Goal: Task Accomplishment & Management: Use online tool/utility

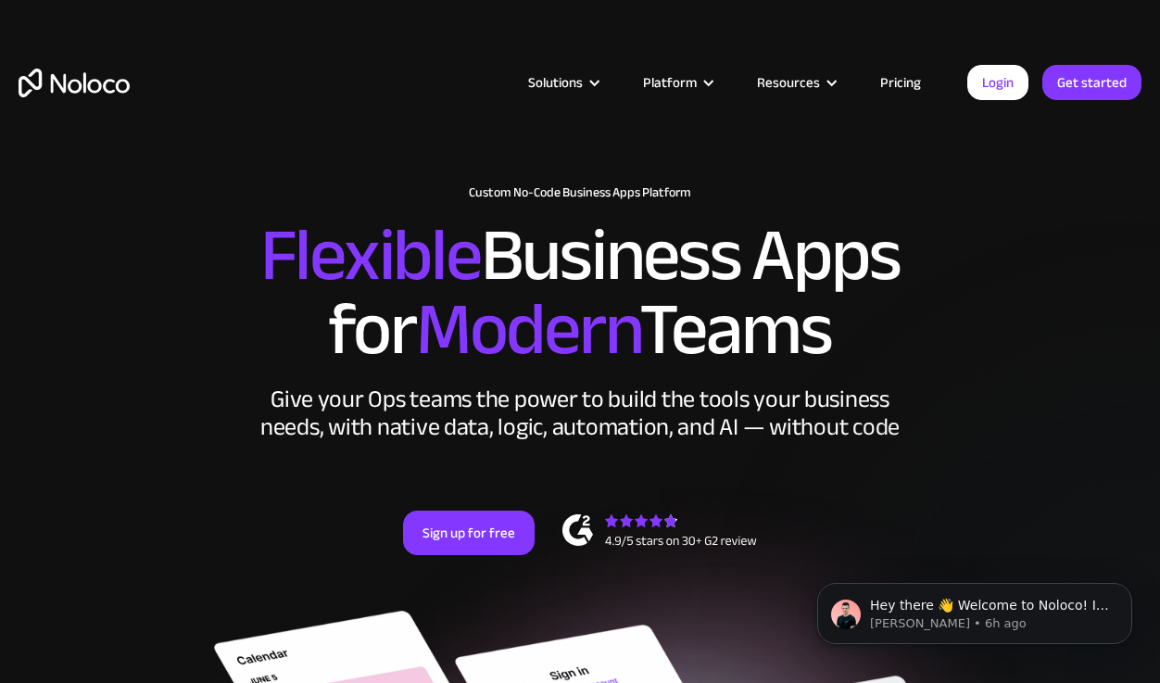
click at [883, 83] on link "Pricing" at bounding box center [900, 82] width 87 height 24
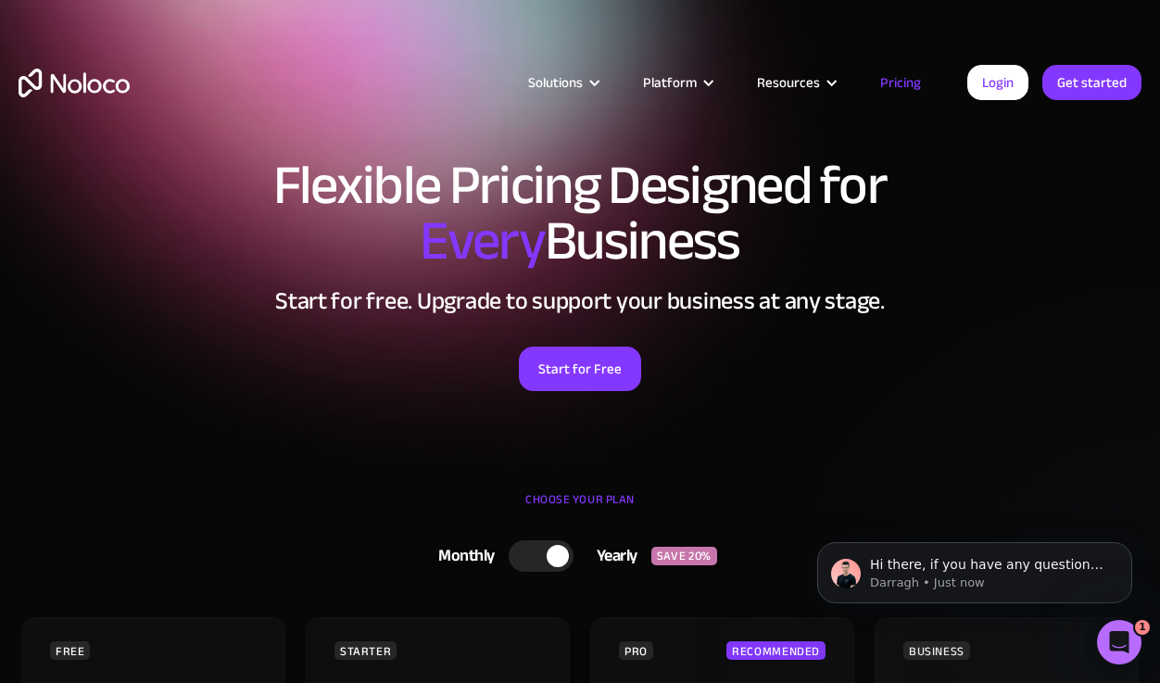
click at [903, 87] on link "Pricing" at bounding box center [900, 82] width 87 height 24
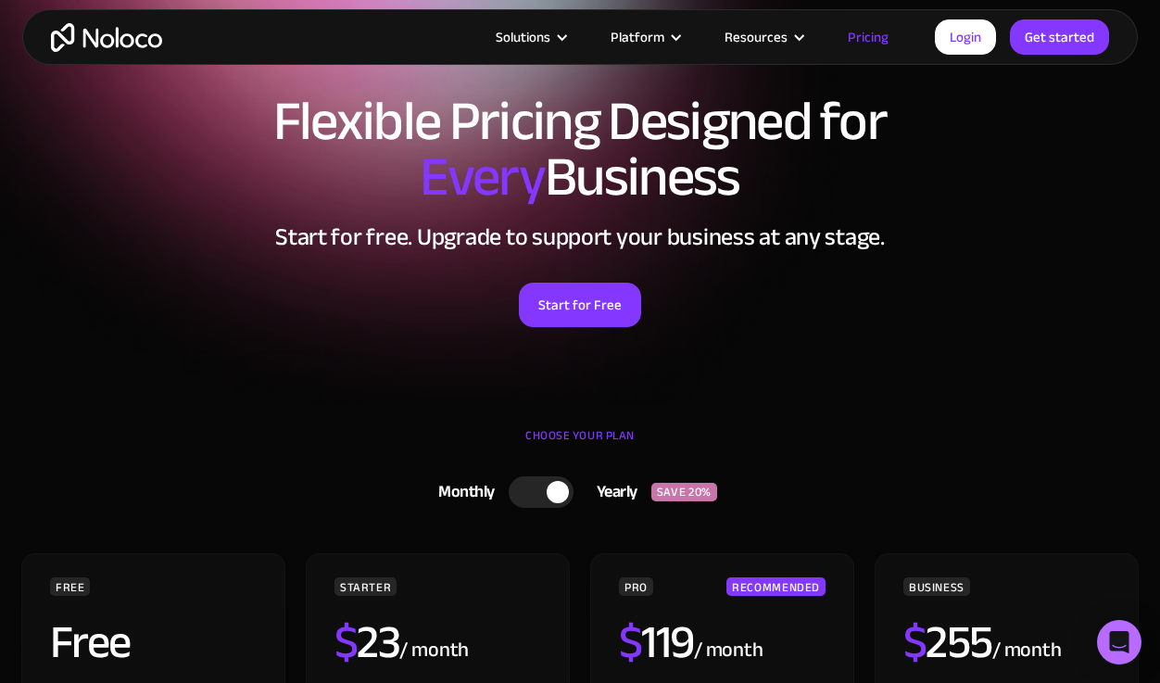
scroll to position [63, 0]
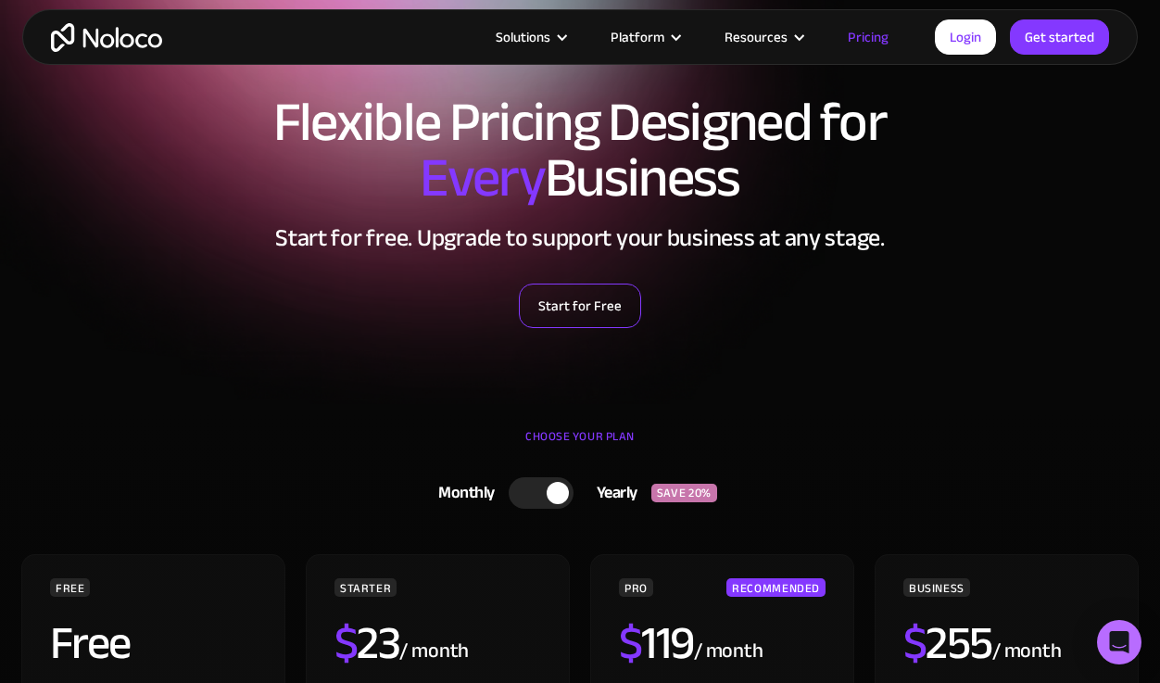
click at [587, 299] on link "Start for Free" at bounding box center [580, 305] width 122 height 44
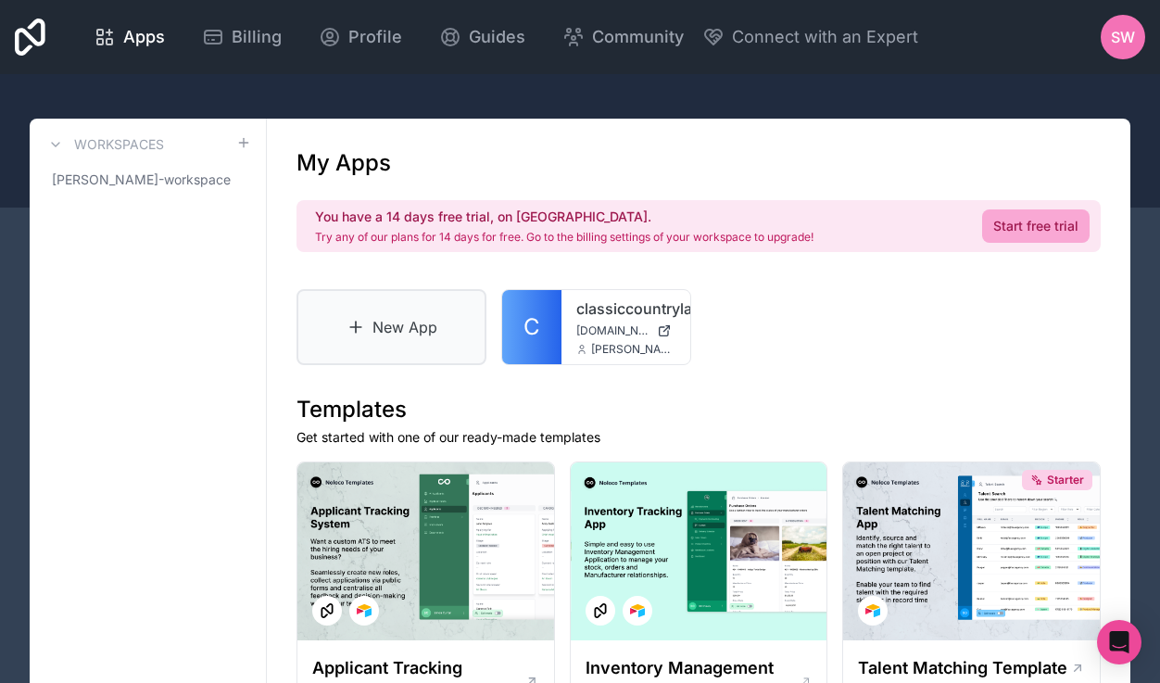
click at [404, 336] on link "New App" at bounding box center [391, 327] width 190 height 76
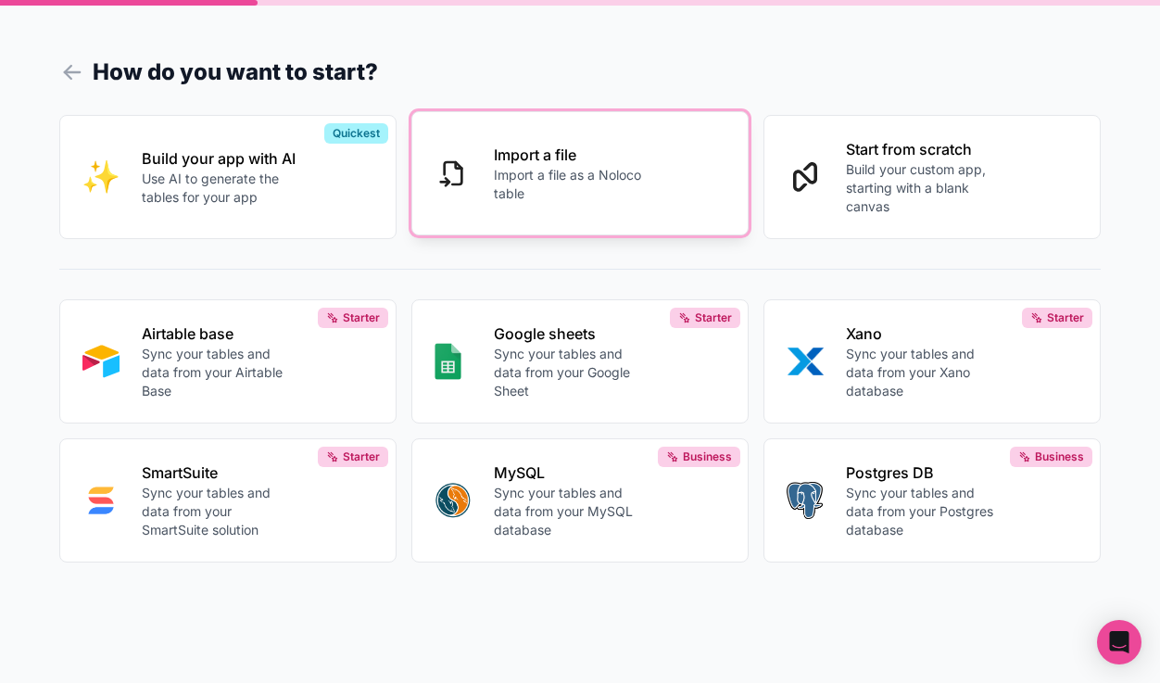
click at [552, 182] on p "Import a file as a Noloco table" at bounding box center [572, 184] width 157 height 37
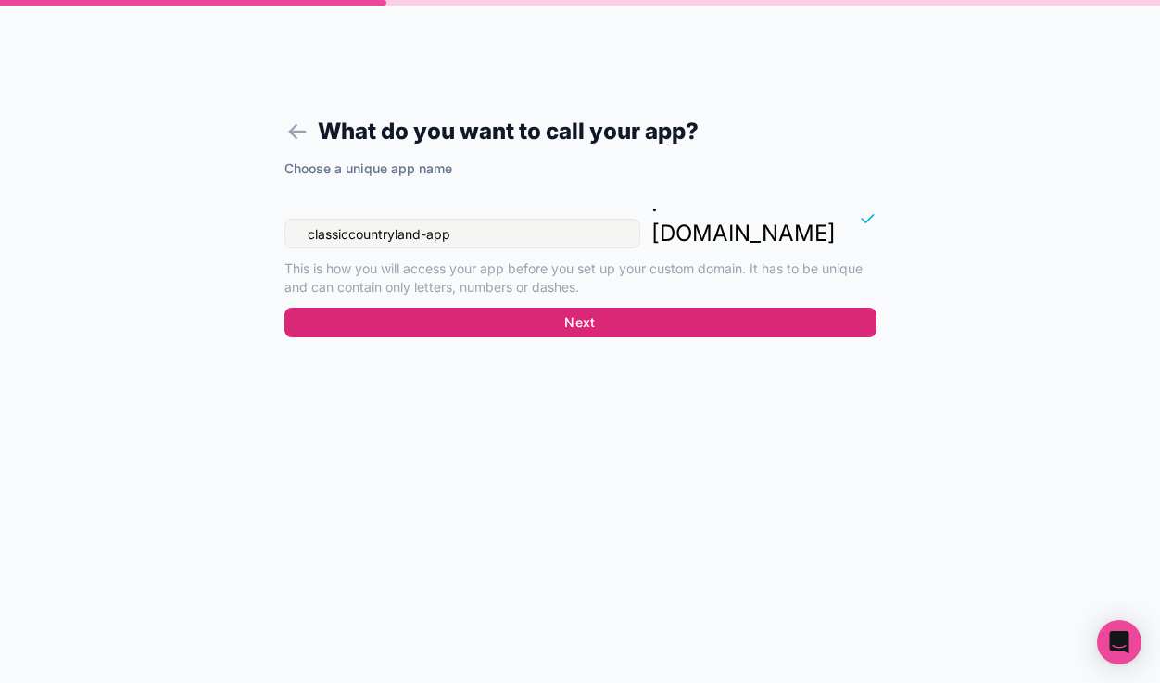
click at [596, 308] on button "Next" at bounding box center [580, 323] width 592 height 30
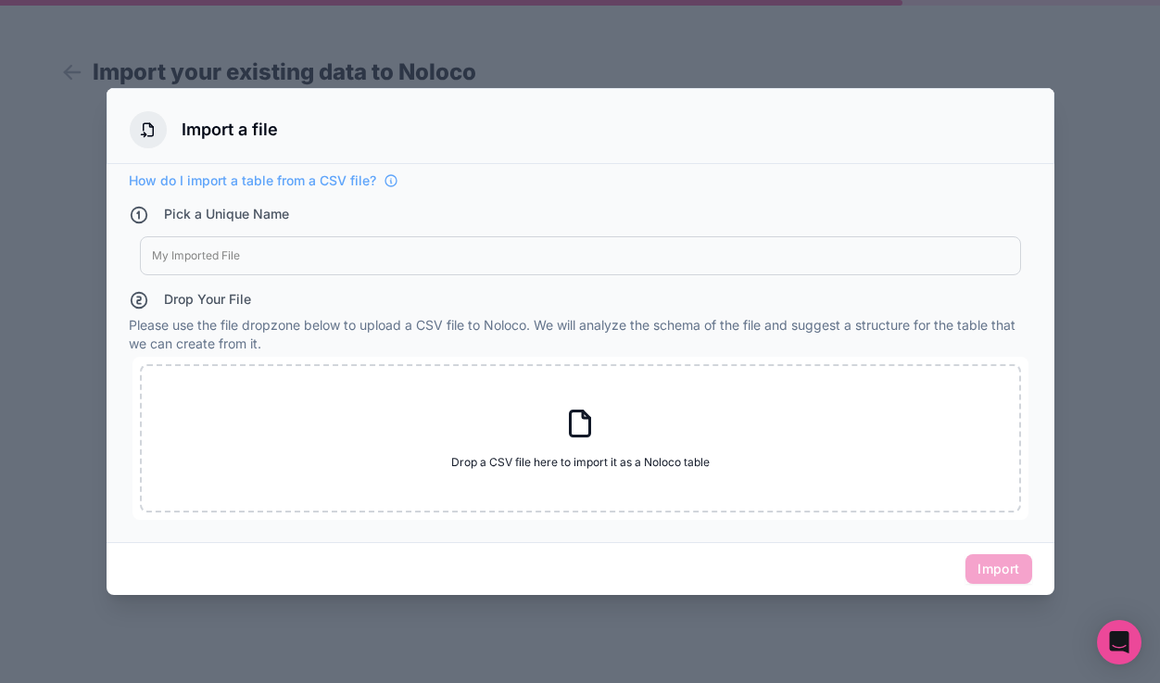
click at [417, 257] on div at bounding box center [580, 255] width 857 height 15
click at [75, 144] on div at bounding box center [580, 341] width 1160 height 683
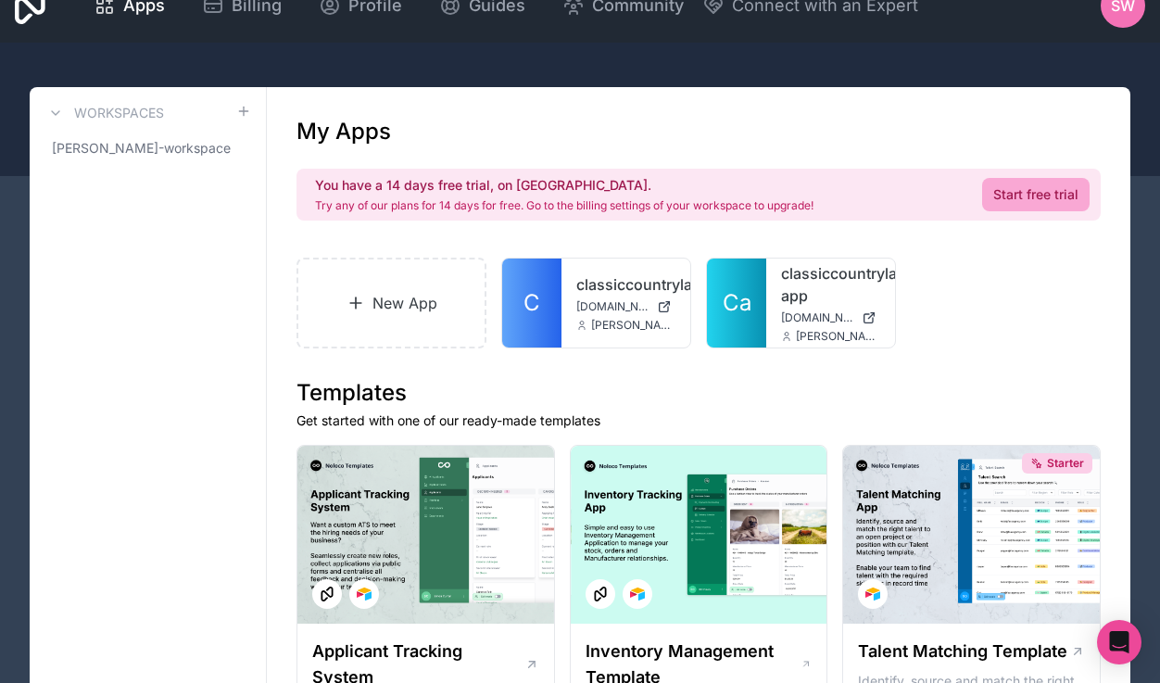
scroll to position [32, 0]
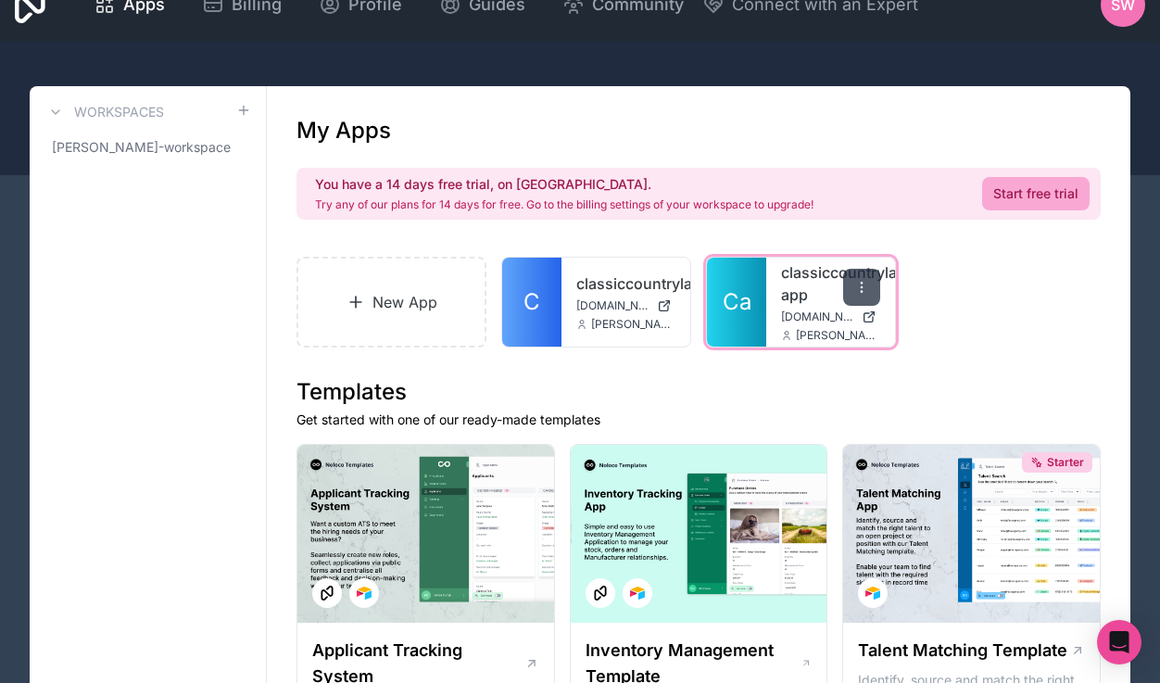
click at [864, 288] on icon at bounding box center [861, 287] width 15 height 15
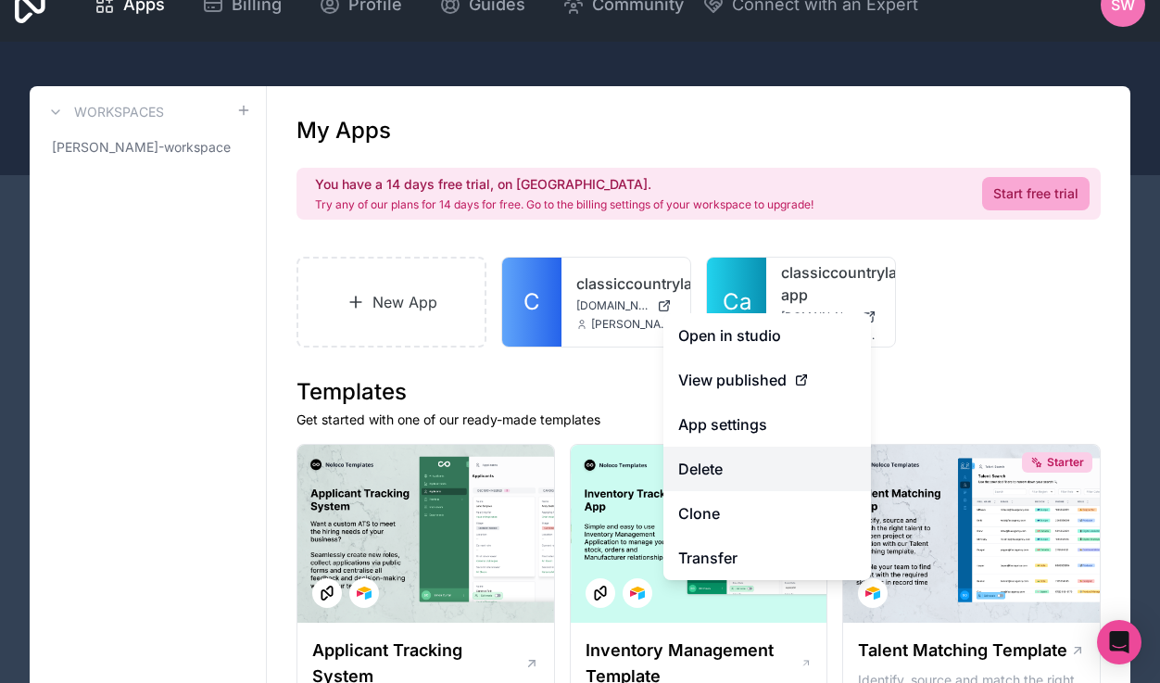
click at [739, 472] on button "Delete" at bounding box center [767, 469] width 208 height 44
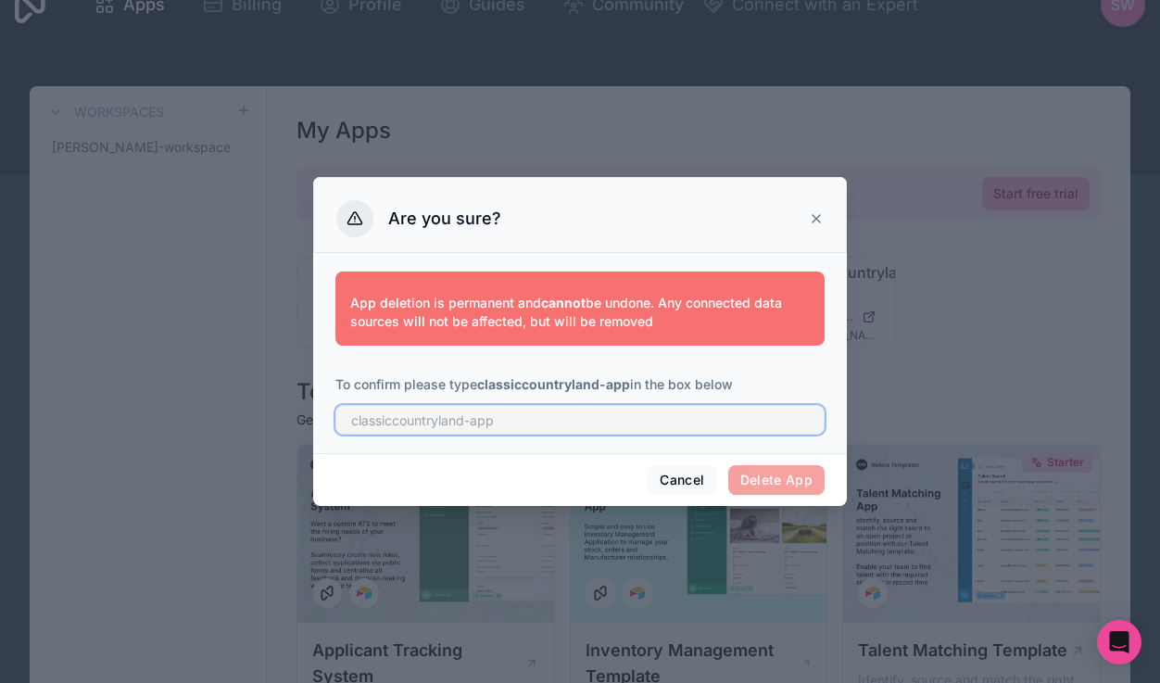
click at [564, 425] on input "text" at bounding box center [579, 420] width 489 height 30
type input "classiccountryland-app"
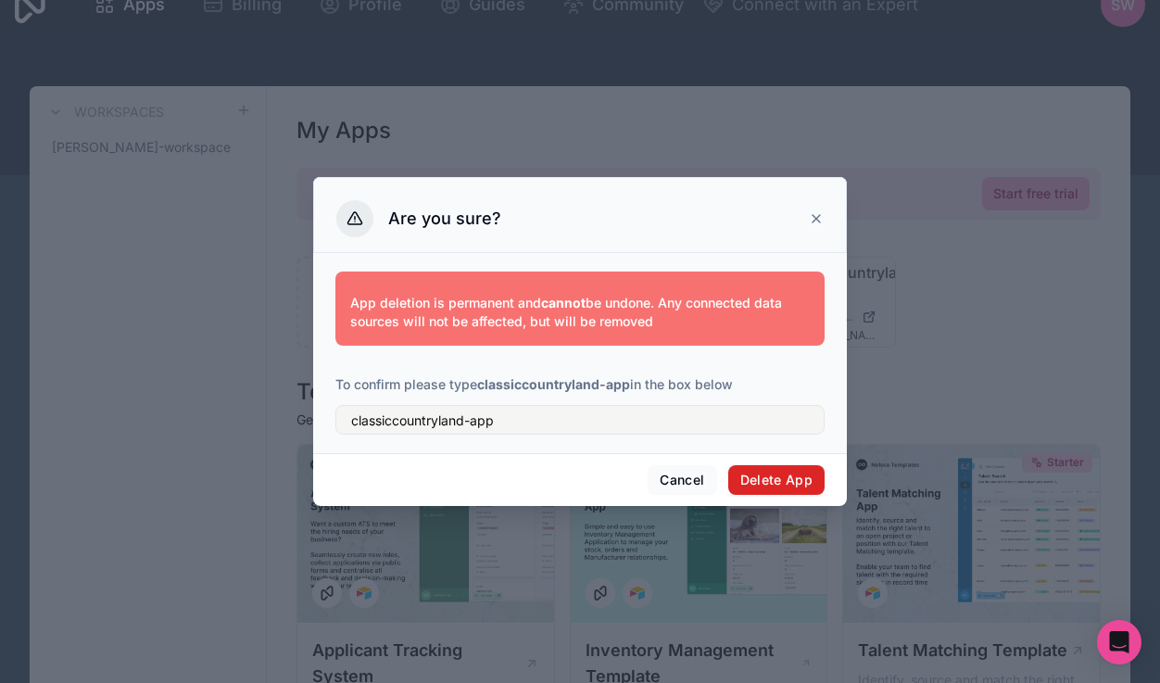
click at [771, 477] on button "Delete App" at bounding box center [776, 480] width 97 height 30
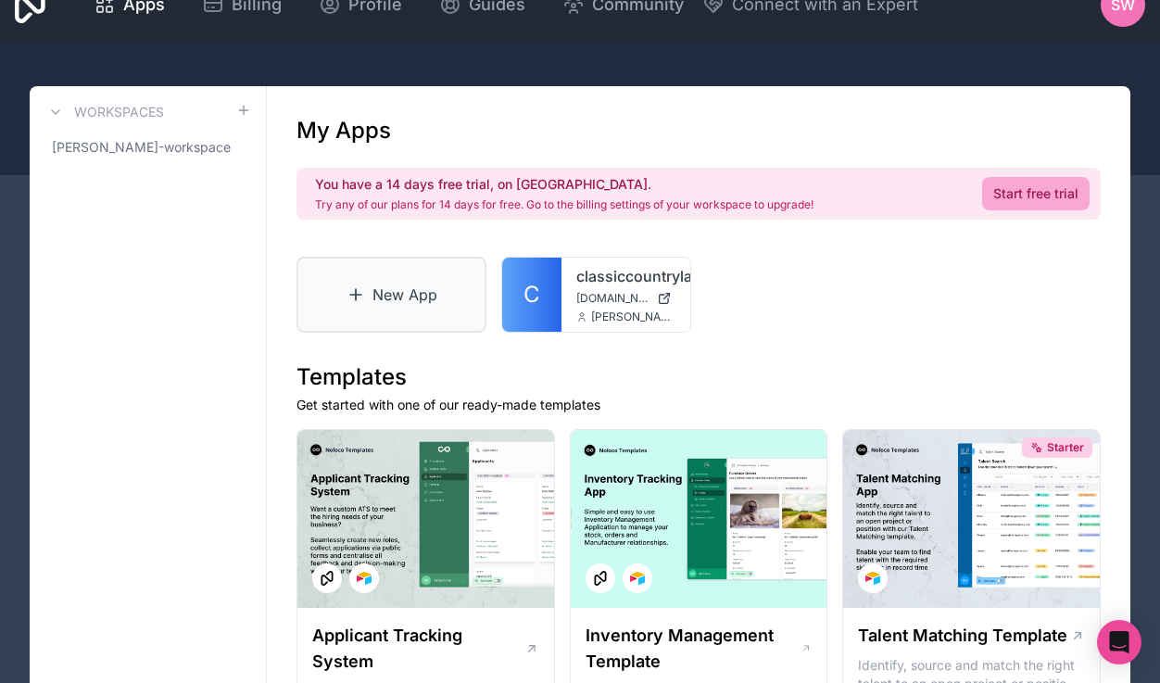
click at [379, 288] on link "New App" at bounding box center [391, 295] width 190 height 76
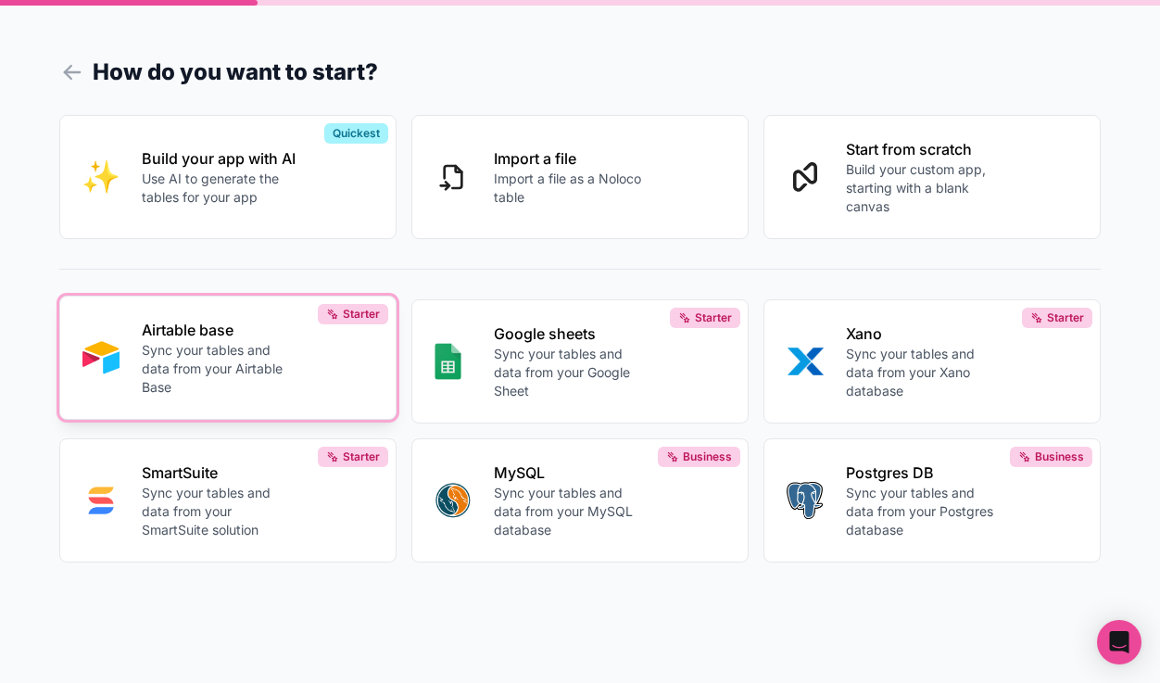
click at [246, 368] on p "Sync your tables and data from your Airtable Base" at bounding box center [220, 369] width 157 height 56
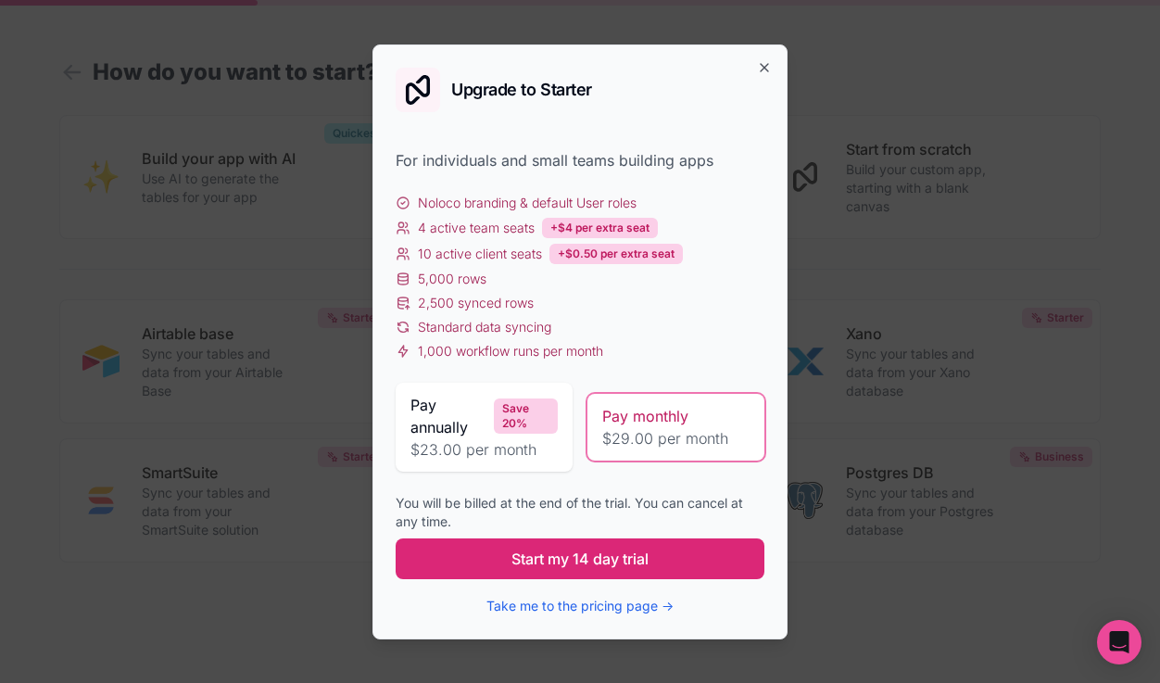
click at [589, 570] on button "Start my 14 day trial" at bounding box center [580, 558] width 369 height 41
